Goal: Book appointment/travel/reservation

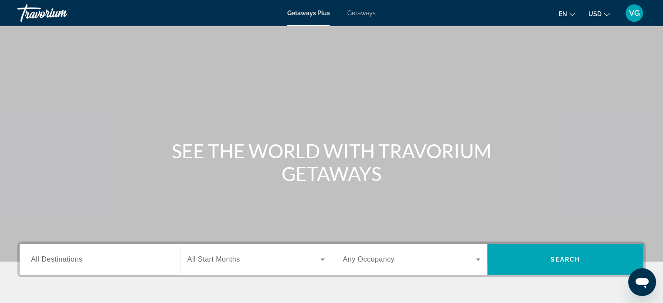
click at [51, 251] on div "Search widget" at bounding box center [100, 259] width 138 height 25
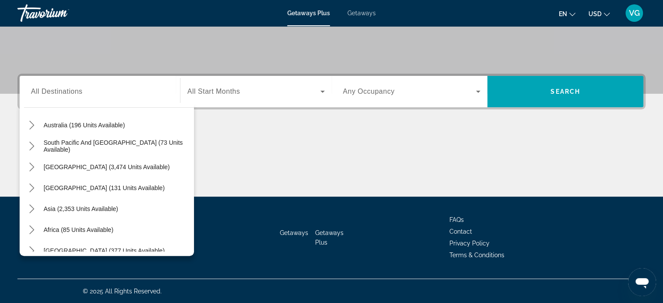
scroll to position [139, 0]
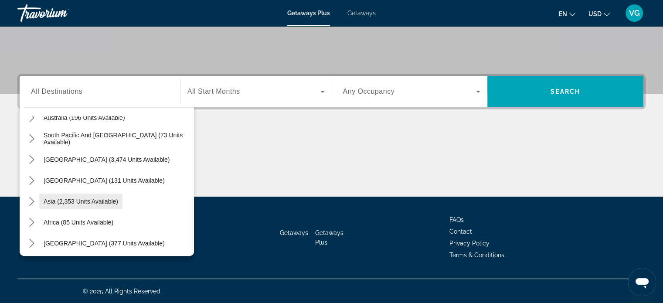
click at [115, 201] on span "Asia (2,353 units available)" at bounding box center [81, 201] width 75 height 7
type input "**********"
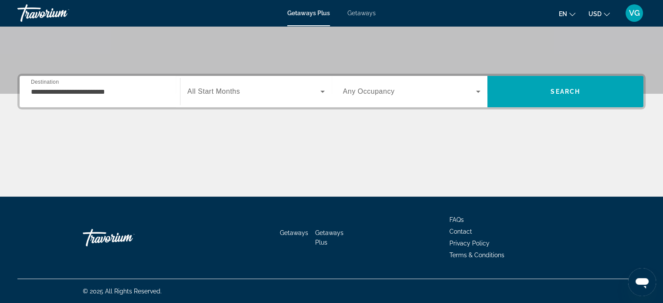
click at [211, 90] on span "All Start Months" at bounding box center [214, 91] width 53 height 7
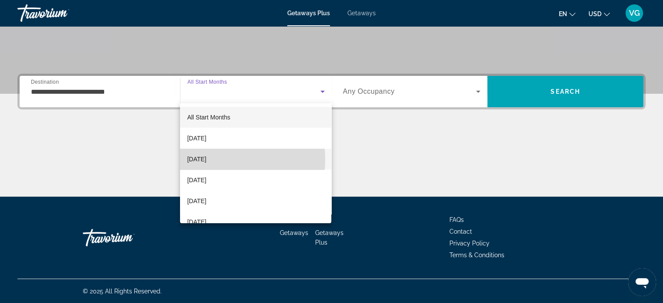
click at [206, 160] on span "[DATE]" at bounding box center [196, 159] width 19 height 10
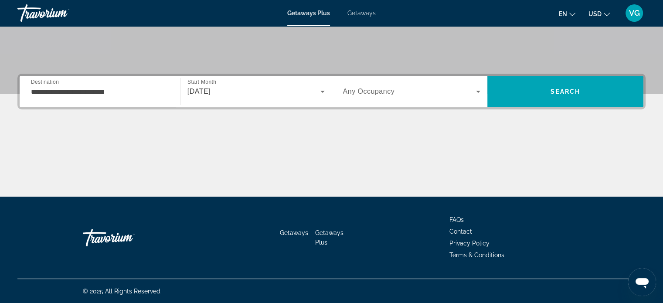
click at [365, 90] on span "Any Occupancy" at bounding box center [369, 91] width 52 height 7
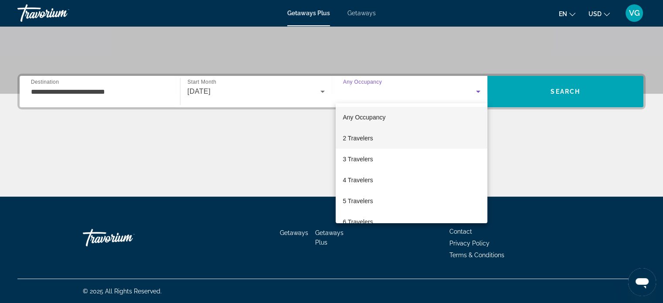
click at [355, 139] on span "2 Travelers" at bounding box center [358, 138] width 30 height 10
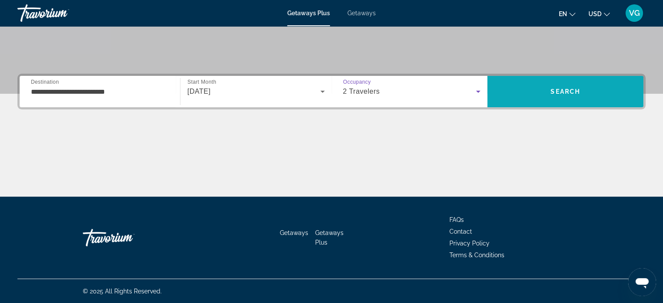
click at [544, 91] on span "Search" at bounding box center [566, 91] width 156 height 21
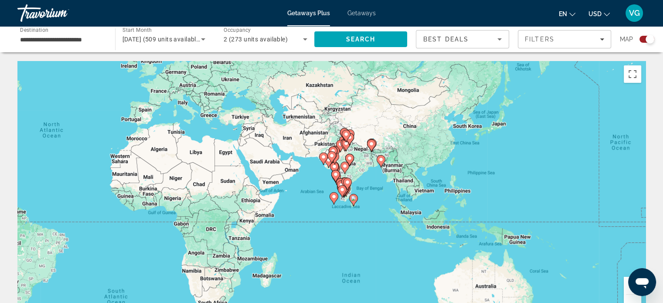
drag, startPoint x: 509, startPoint y: 137, endPoint x: 254, endPoint y: 89, distance: 259.6
click at [254, 89] on div "To activate drag with keyboard, press Alt + Enter. Once in keyboard drag state,…" at bounding box center [331, 192] width 629 height 262
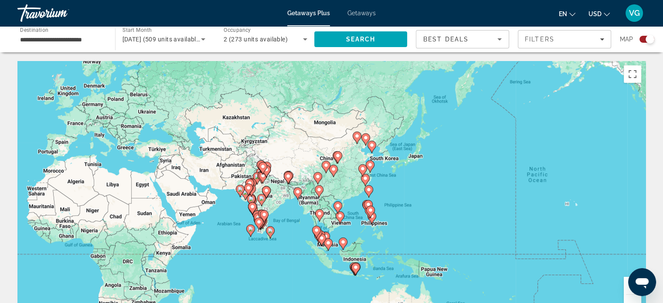
drag, startPoint x: 397, startPoint y: 195, endPoint x: 312, endPoint y: 227, distance: 90.6
click at [312, 227] on gmp-advanced-marker "Main content" at bounding box center [316, 232] width 9 height 13
click at [542, 36] on span "Filters" at bounding box center [540, 39] width 30 height 7
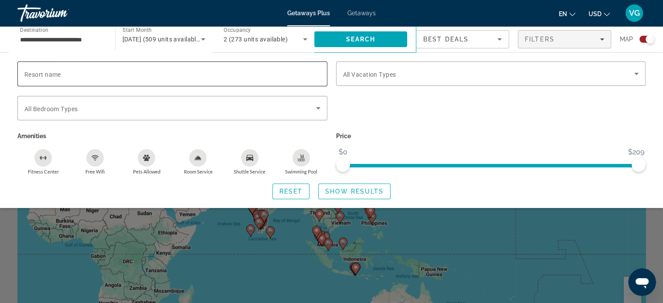
click at [49, 74] on span "Resort name" at bounding box center [42, 74] width 37 height 7
click at [49, 74] on input "Resort name" at bounding box center [172, 74] width 296 height 10
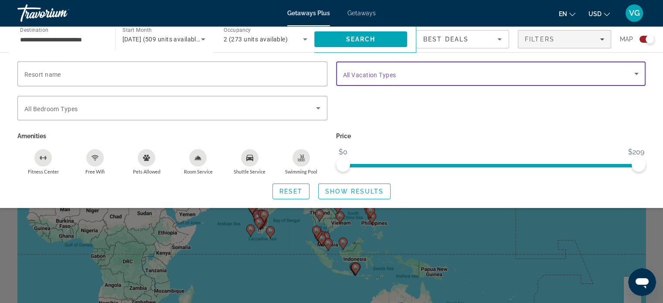
click at [636, 72] on icon "Search widget" at bounding box center [637, 73] width 10 height 10
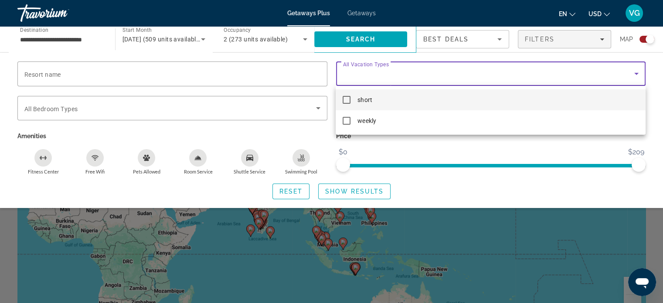
click at [359, 12] on div at bounding box center [331, 151] width 663 height 303
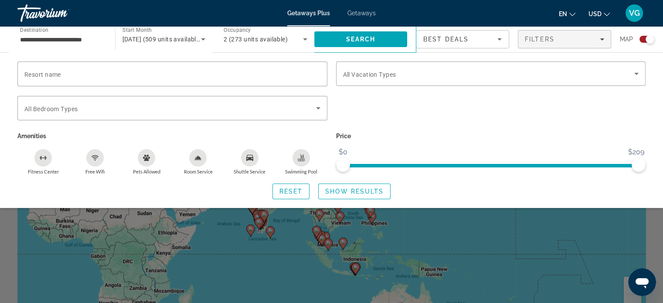
click at [359, 12] on span "Getaways" at bounding box center [362, 13] width 28 height 7
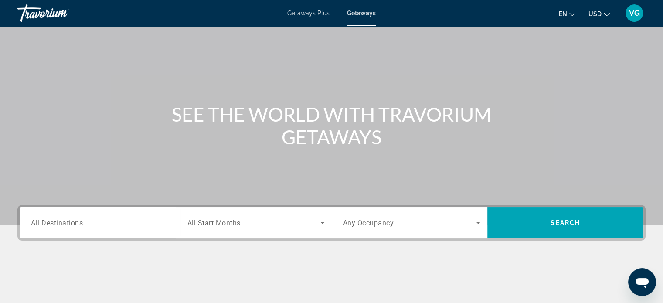
scroll to position [131, 0]
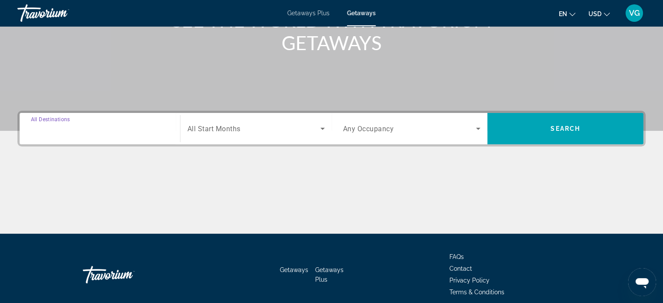
click at [158, 130] on input "Destination All Destinations" at bounding box center [100, 129] width 138 height 10
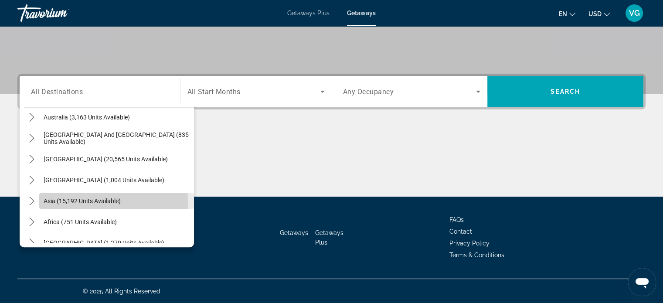
click at [68, 202] on span "Asia (15,192 units available)" at bounding box center [82, 201] width 77 height 7
type input "**********"
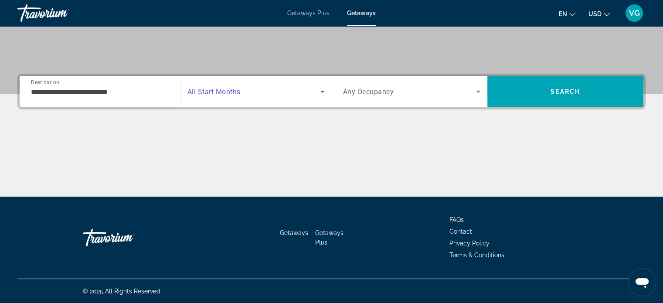
click at [251, 89] on span "Search widget" at bounding box center [254, 91] width 133 height 10
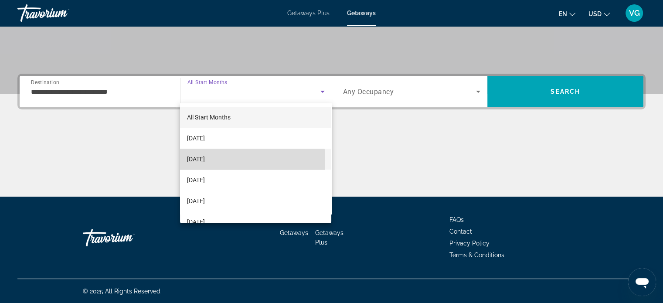
click at [201, 161] on span "[DATE]" at bounding box center [196, 159] width 18 height 10
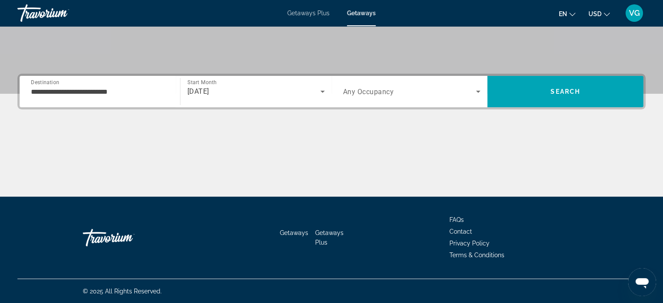
click at [375, 89] on span "Any Occupancy" at bounding box center [368, 92] width 51 height 8
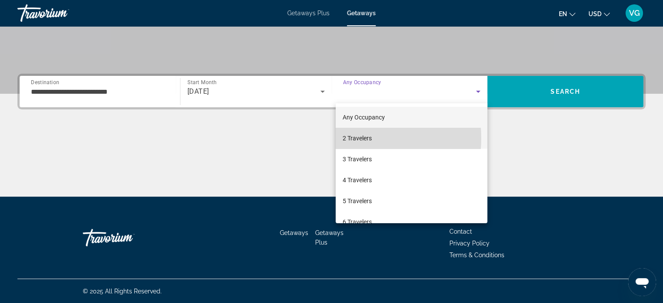
drag, startPoint x: 349, startPoint y: 138, endPoint x: 361, endPoint y: 132, distance: 13.7
click at [349, 139] on span "2 Travelers" at bounding box center [357, 138] width 29 height 10
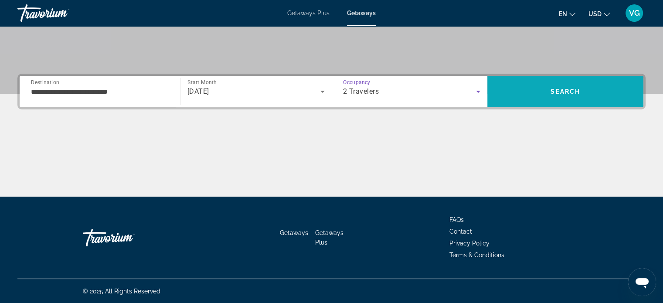
click at [541, 88] on span "Search" at bounding box center [566, 91] width 156 height 21
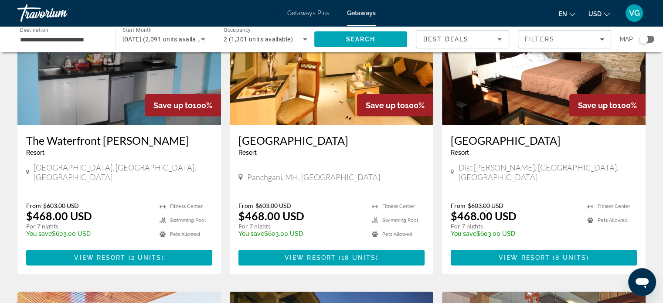
scroll to position [131, 0]
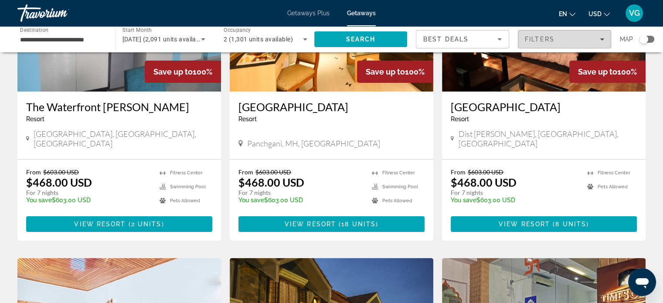
click at [600, 39] on icon "Filters" at bounding box center [602, 39] width 4 height 4
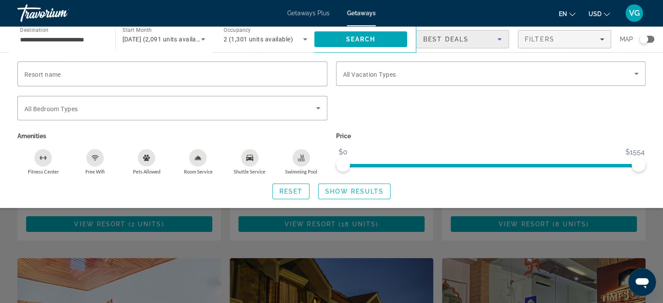
click at [501, 37] on icon "Sort by" at bounding box center [500, 39] width 10 height 10
click at [594, 157] on div at bounding box center [331, 151] width 663 height 303
